Goal: Complete application form

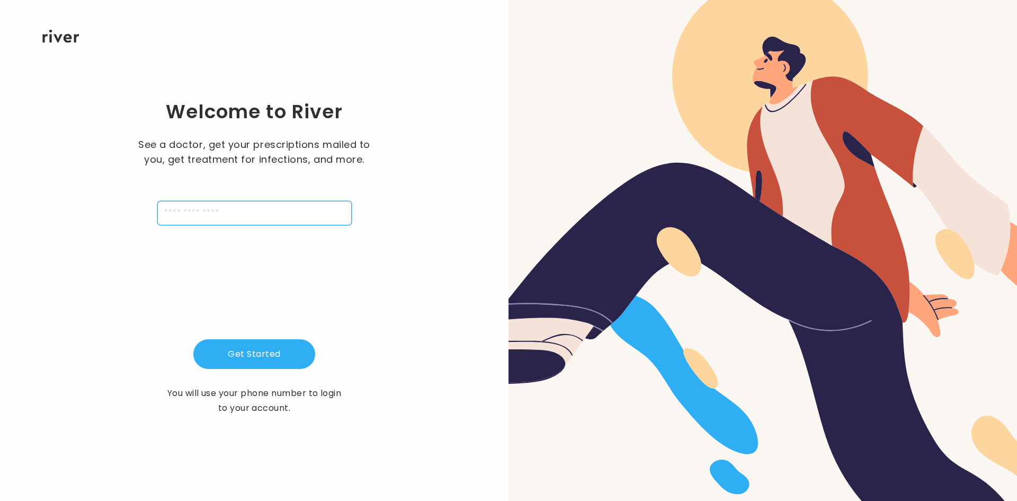
click at [242, 206] on input "tel" at bounding box center [254, 213] width 194 height 24
